Goal: Navigation & Orientation: Find specific page/section

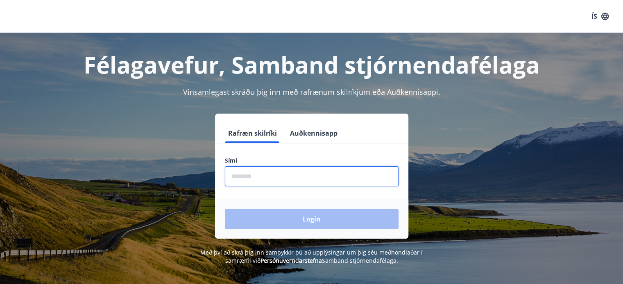
click at [372, 172] on input "phone" at bounding box center [312, 177] width 174 height 20
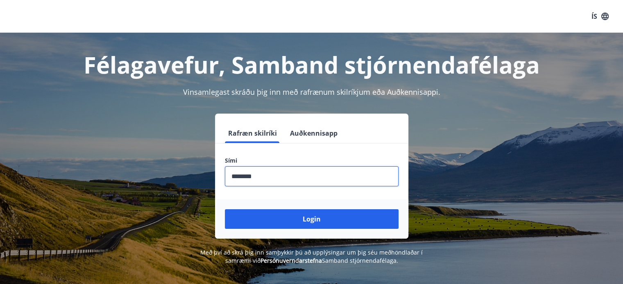
type input "********"
click at [225, 210] on button "Login" at bounding box center [312, 220] width 174 height 20
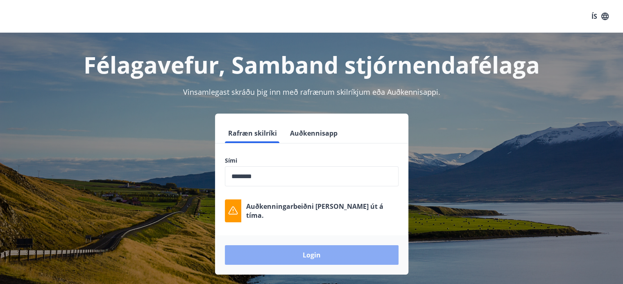
click at [333, 248] on button "Login" at bounding box center [312, 256] width 174 height 20
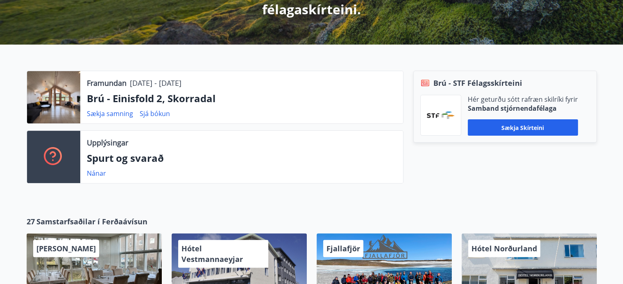
scroll to position [234, 0]
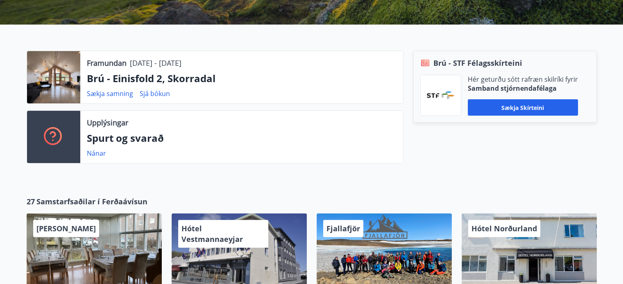
drag, startPoint x: 625, startPoint y: 101, endPoint x: 607, endPoint y: 81, distance: 27.3
click at [607, 81] on div "Framundan [DATE] - [DATE] Brú - Einisfold 2, Skorradal Sækja samning Sjá bókun …" at bounding box center [311, 104] width 623 height 159
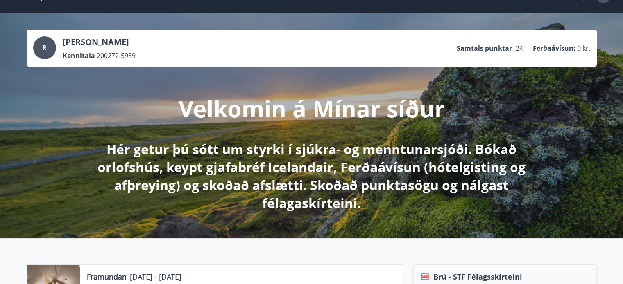
scroll to position [0, 0]
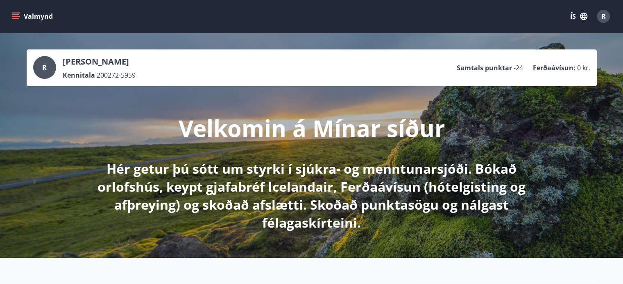
click at [15, 16] on icon "menu" at bounding box center [16, 16] width 9 height 1
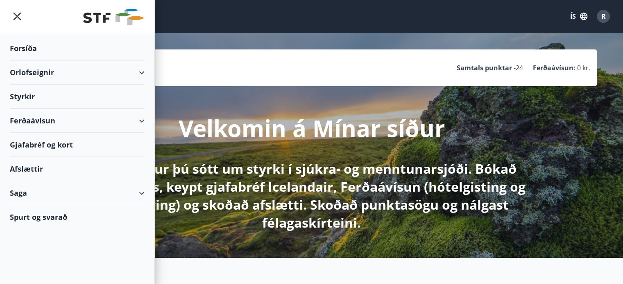
click at [31, 75] on div "Orlofseignir" at bounding box center [77, 73] width 135 height 24
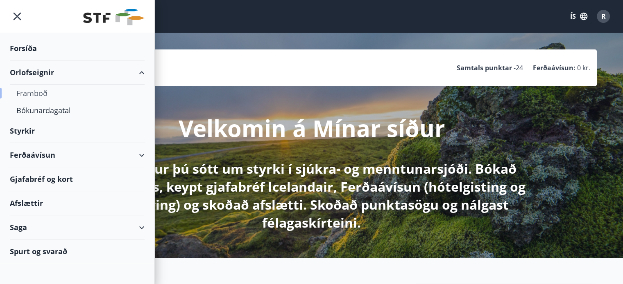
click at [33, 92] on div "Framboð" at bounding box center [77, 93] width 122 height 17
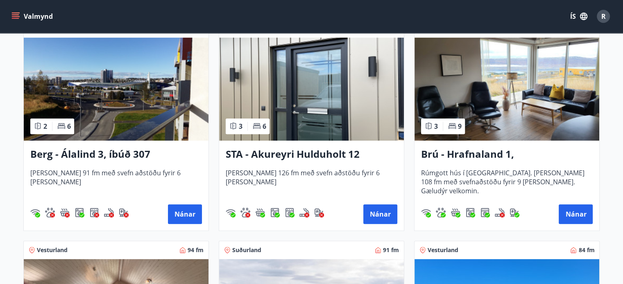
scroll to position [396, 0]
